Goal: Task Accomplishment & Management: Use online tool/utility

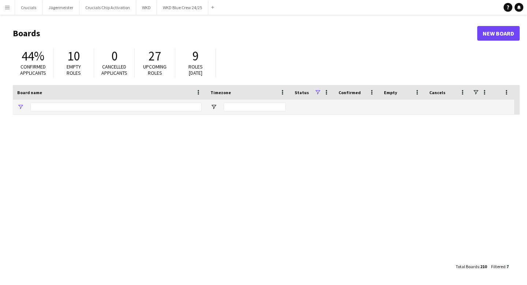
type input "***"
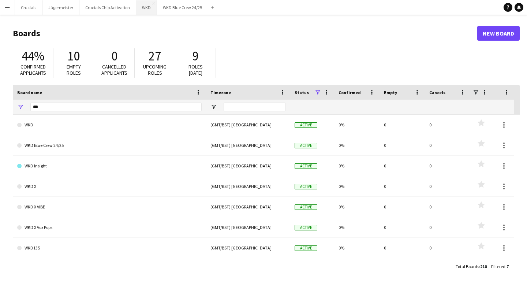
click at [139, 10] on button "WKD Close" at bounding box center [146, 7] width 21 height 14
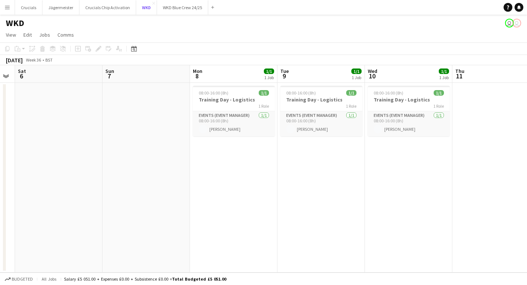
scroll to position [0, 312]
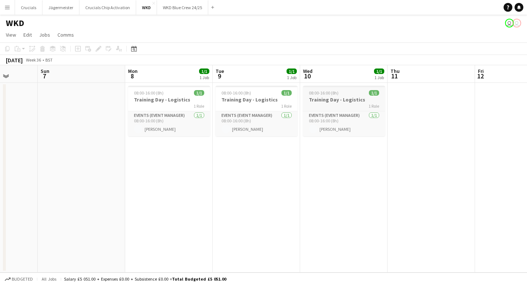
click at [324, 93] on span "08:00-16:00 (8h)" at bounding box center [324, 92] width 30 height 5
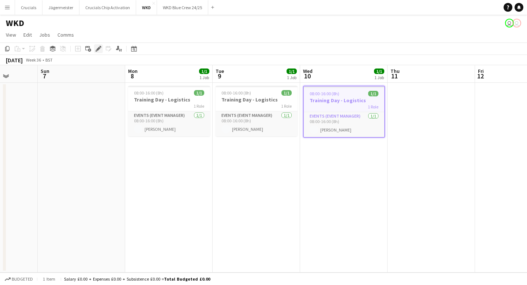
click at [96, 48] on icon "Edit" at bounding box center [99, 49] width 6 height 6
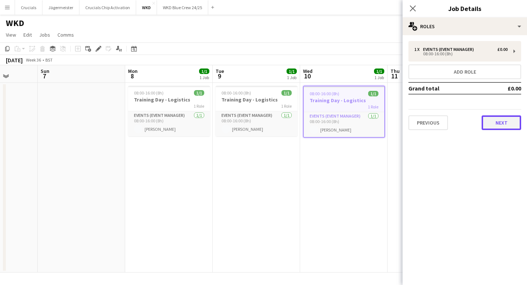
click at [496, 123] on button "Next" at bounding box center [502, 122] width 40 height 15
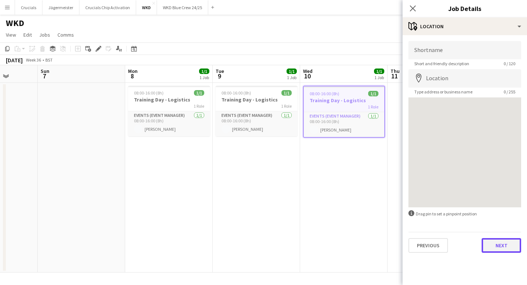
click at [501, 243] on button "Next" at bounding box center [502, 245] width 40 height 15
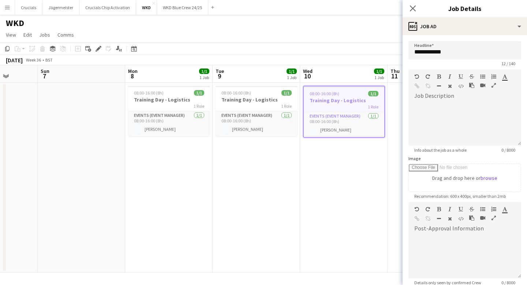
scroll to position [77, 0]
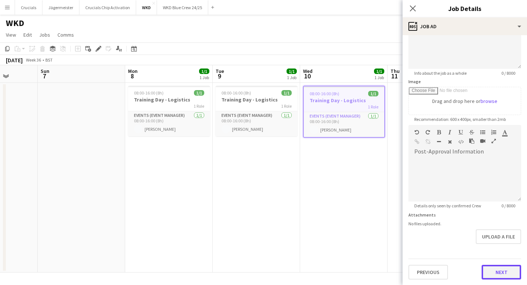
click at [499, 270] on button "Next" at bounding box center [502, 272] width 40 height 15
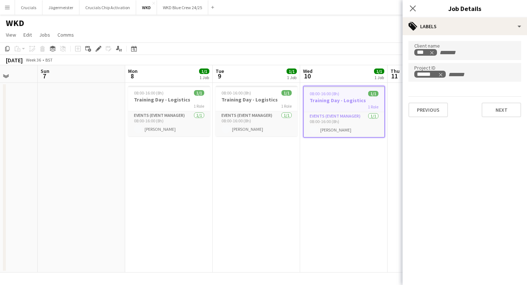
scroll to position [0, 0]
click at [337, 186] on app-date-cell "08:00-16:00 (8h) 1/1 Training Day - Logistics 1 Role Events (Event Manager) [DA…" at bounding box center [343, 178] width 87 height 190
